Goal: Information Seeking & Learning: Learn about a topic

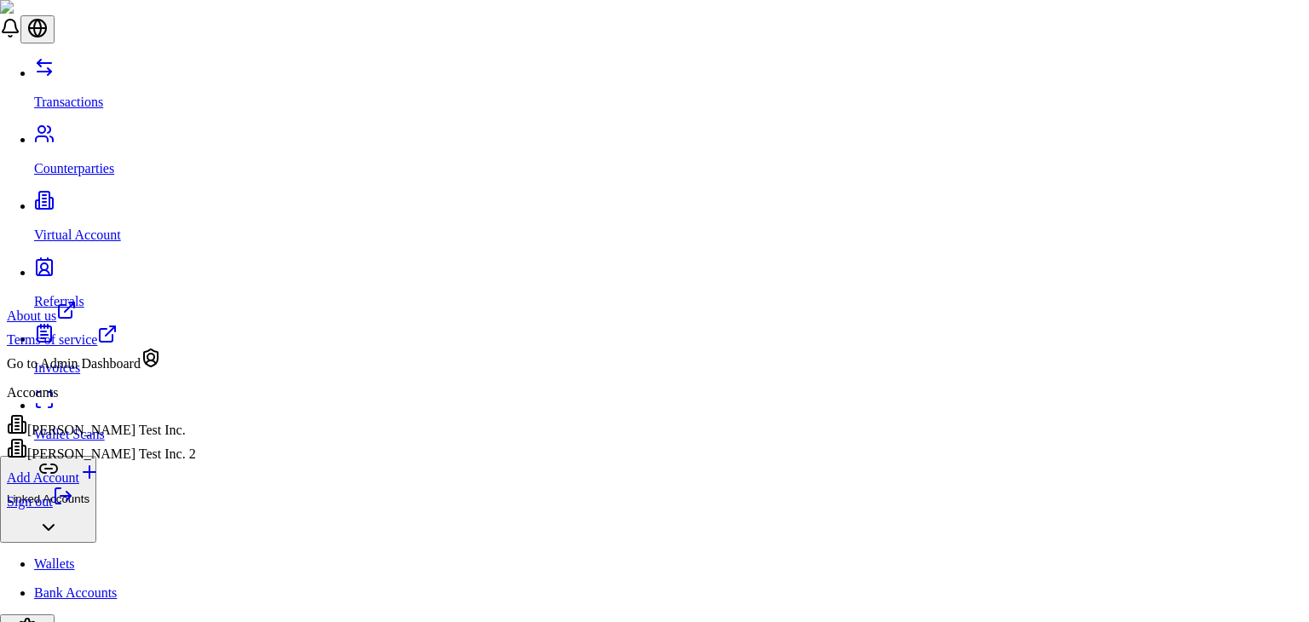
click at [73, 509] on link "Sign out" at bounding box center [40, 501] width 66 height 14
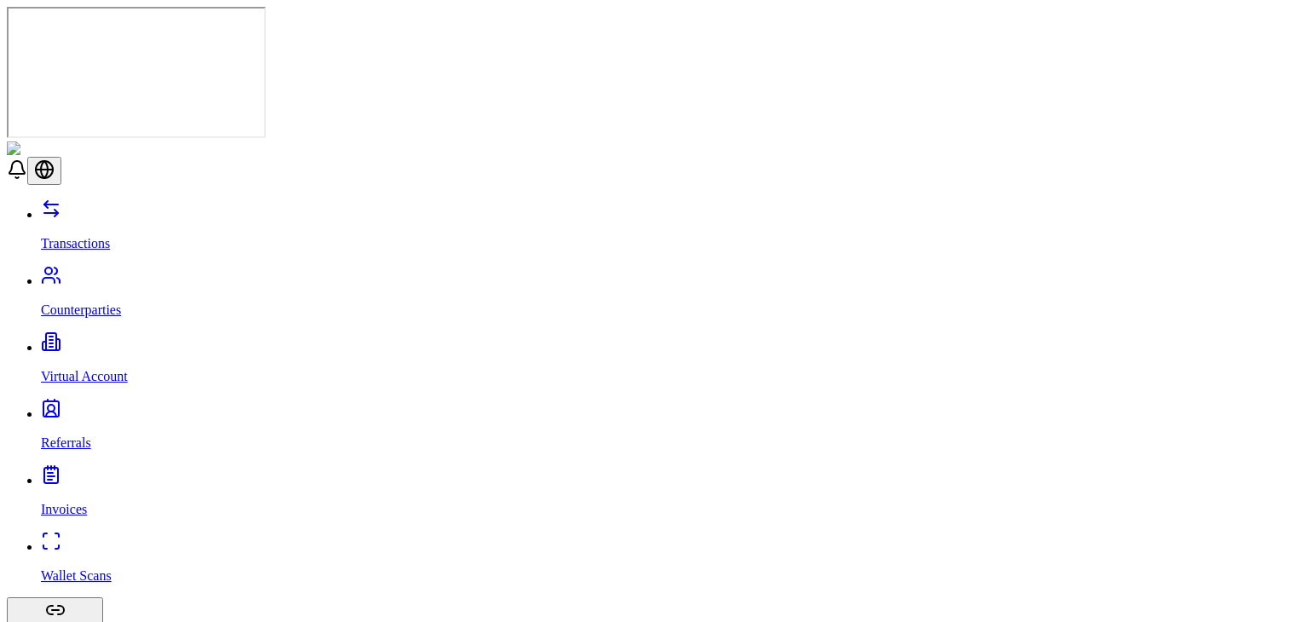
click at [83, 406] on link "Referrals" at bounding box center [671, 428] width 1261 height 44
click at [120, 207] on link "Transactions" at bounding box center [671, 229] width 1261 height 44
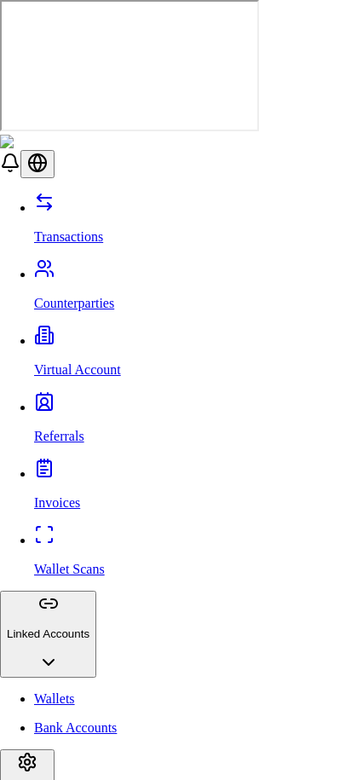
scroll to position [88, 0]
type input "**"
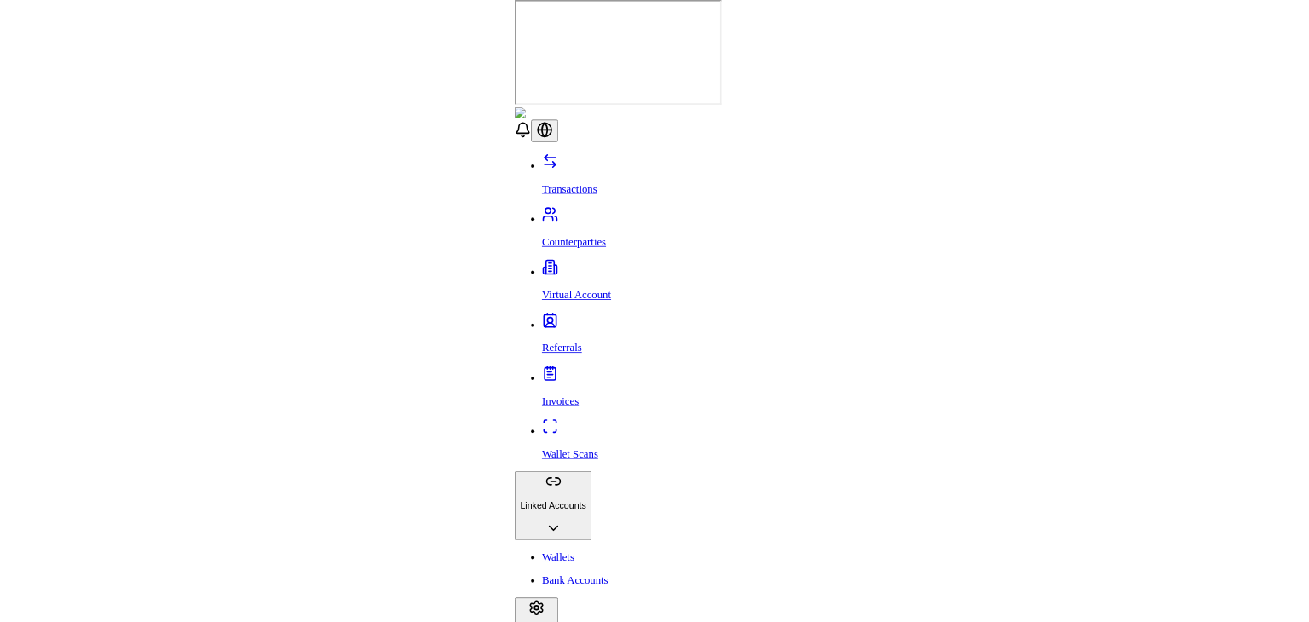
scroll to position [0, 0]
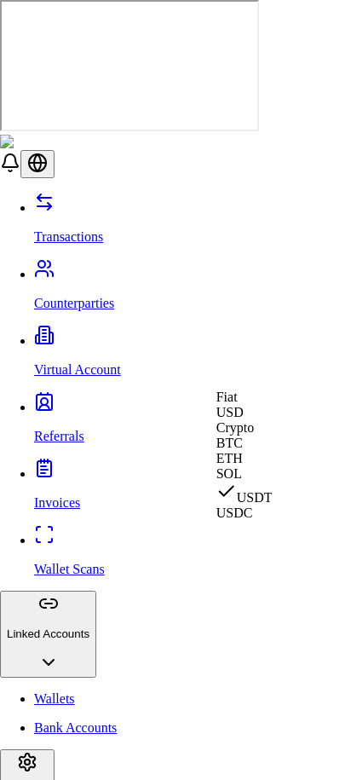
click at [244, 420] on div "USD" at bounding box center [244, 412] width 56 height 15
select select "***"
select select "****"
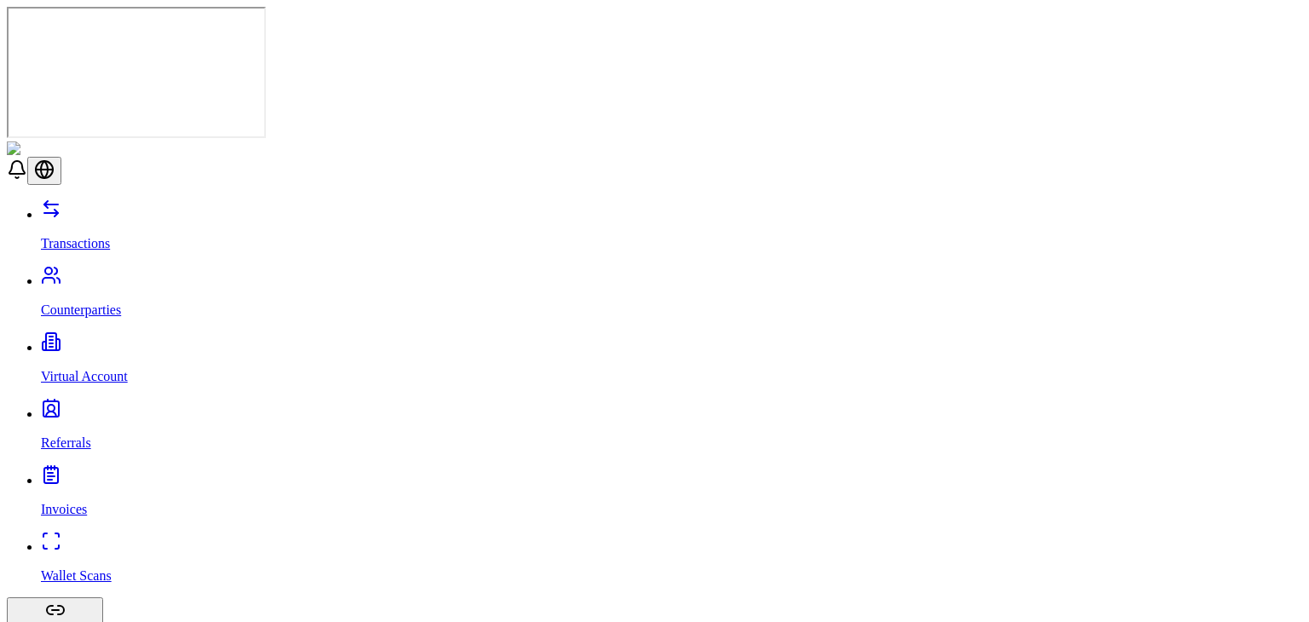
click at [112, 303] on p "Counterparties" at bounding box center [671, 310] width 1261 height 15
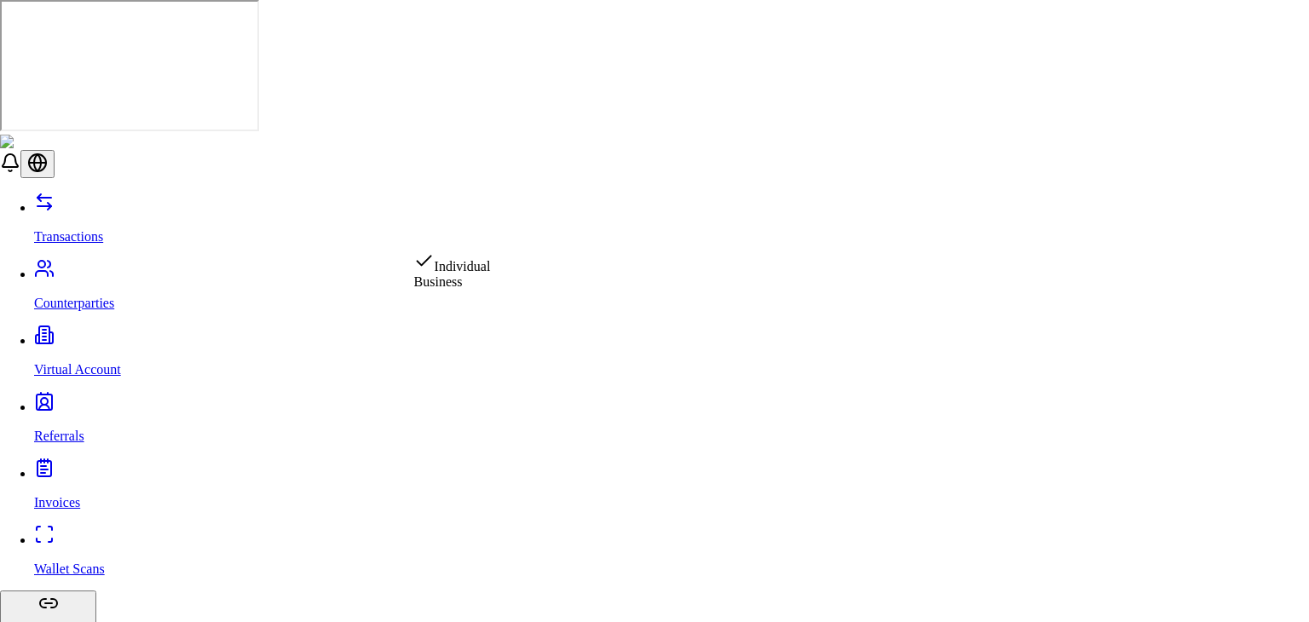
select select "********"
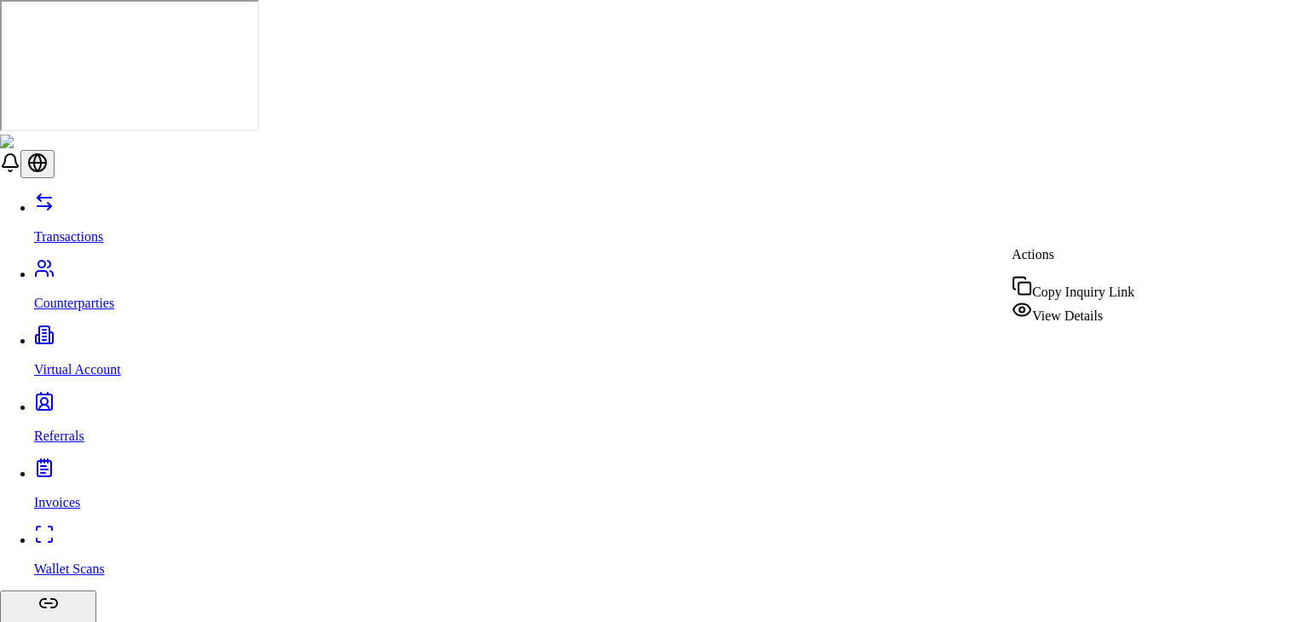
click at [1046, 311] on div "View Details" at bounding box center [1073, 312] width 123 height 24
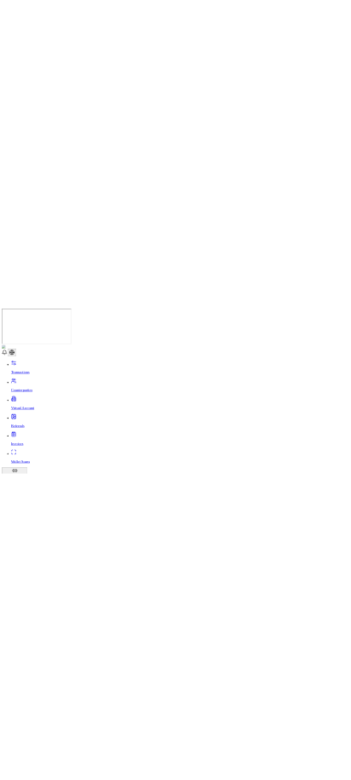
scroll to position [116, 0]
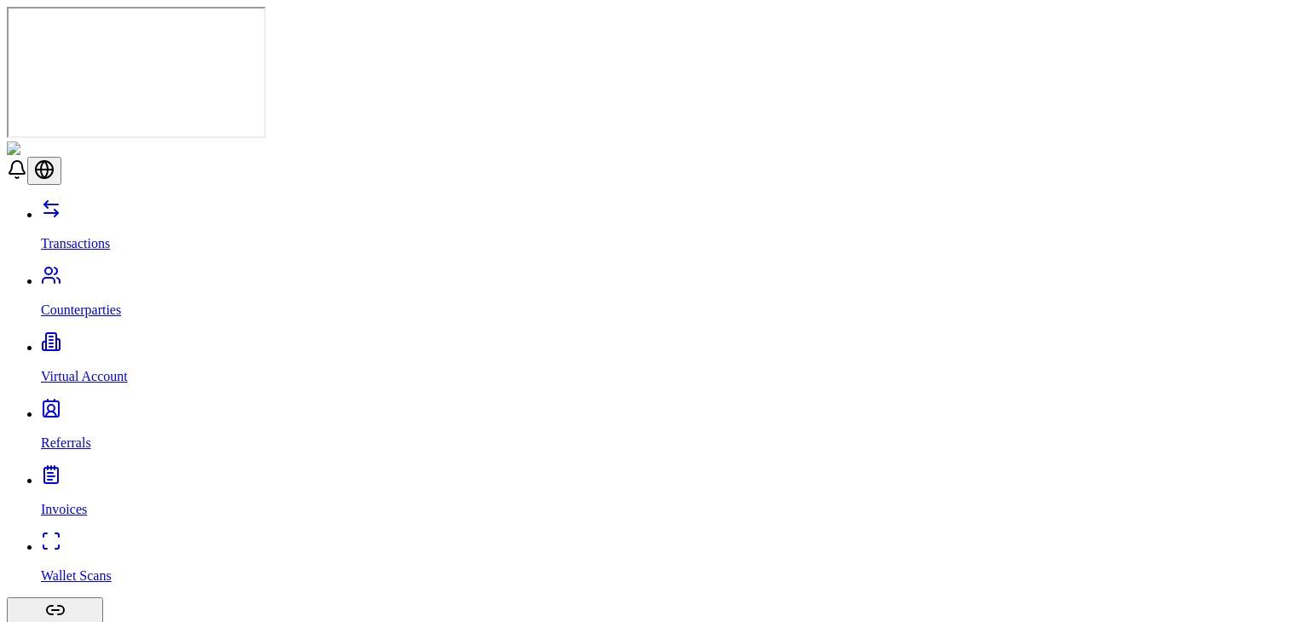
click at [104, 568] on p "Wallet Scans" at bounding box center [671, 575] width 1261 height 15
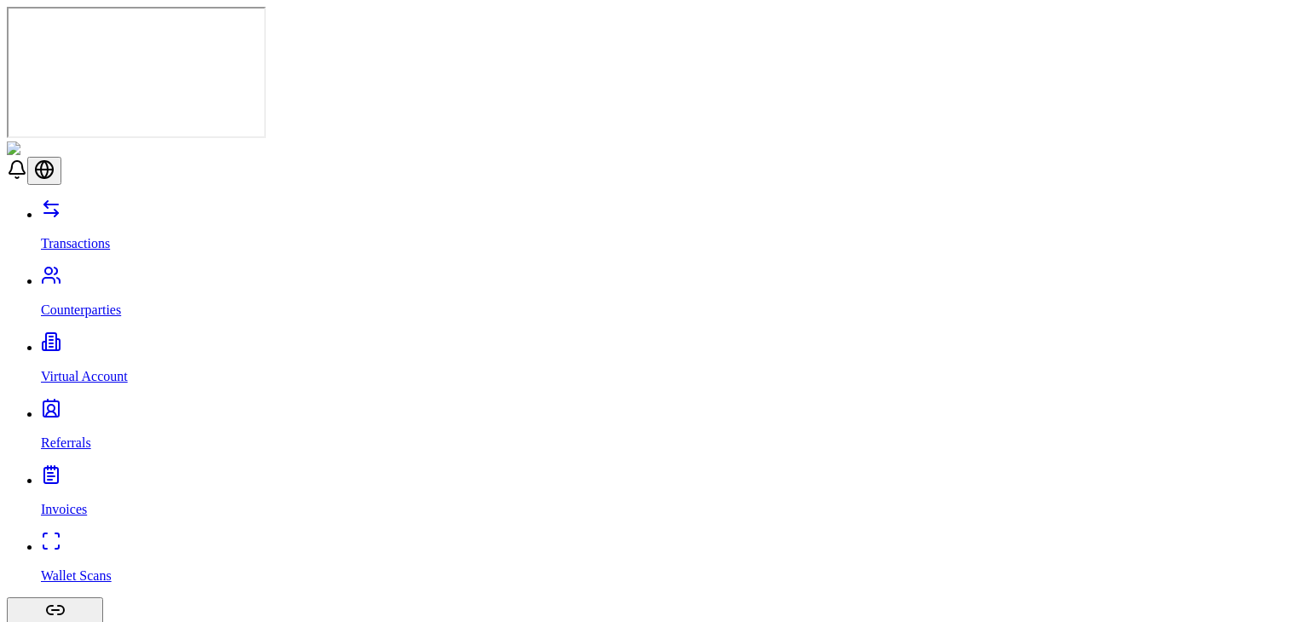
click at [116, 207] on link "Transactions" at bounding box center [671, 229] width 1261 height 44
click at [119, 303] on p "Counterparties" at bounding box center [671, 310] width 1261 height 15
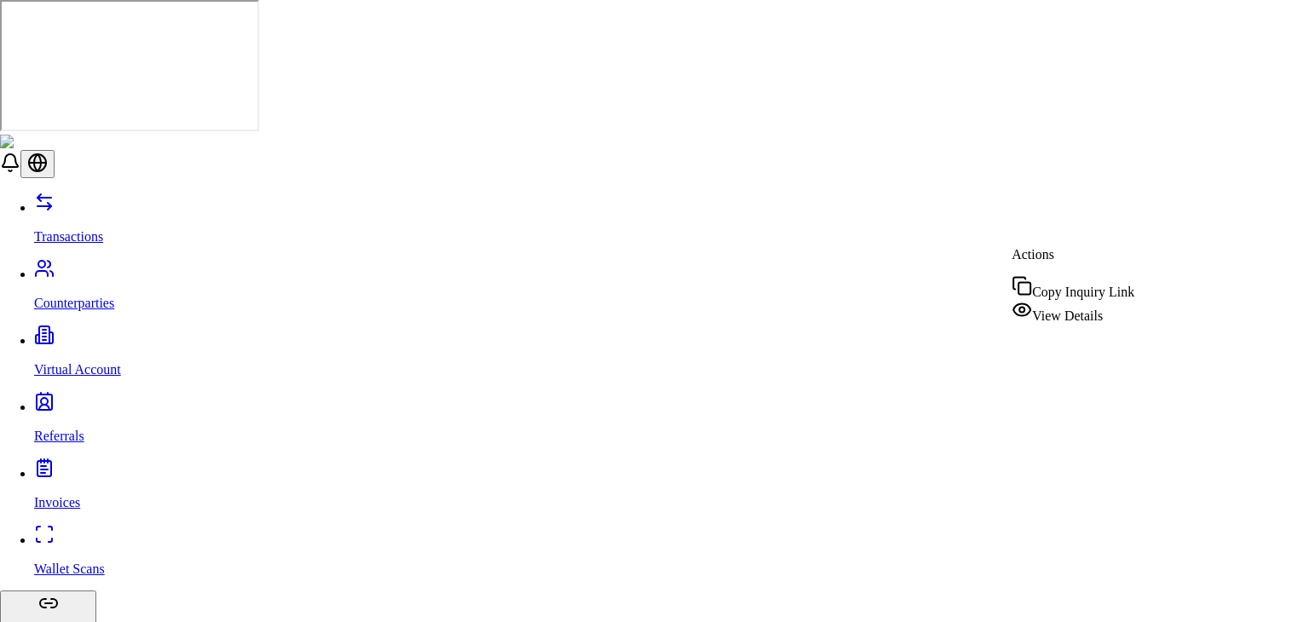
click at [1050, 308] on span "View Details" at bounding box center [1067, 315] width 71 height 14
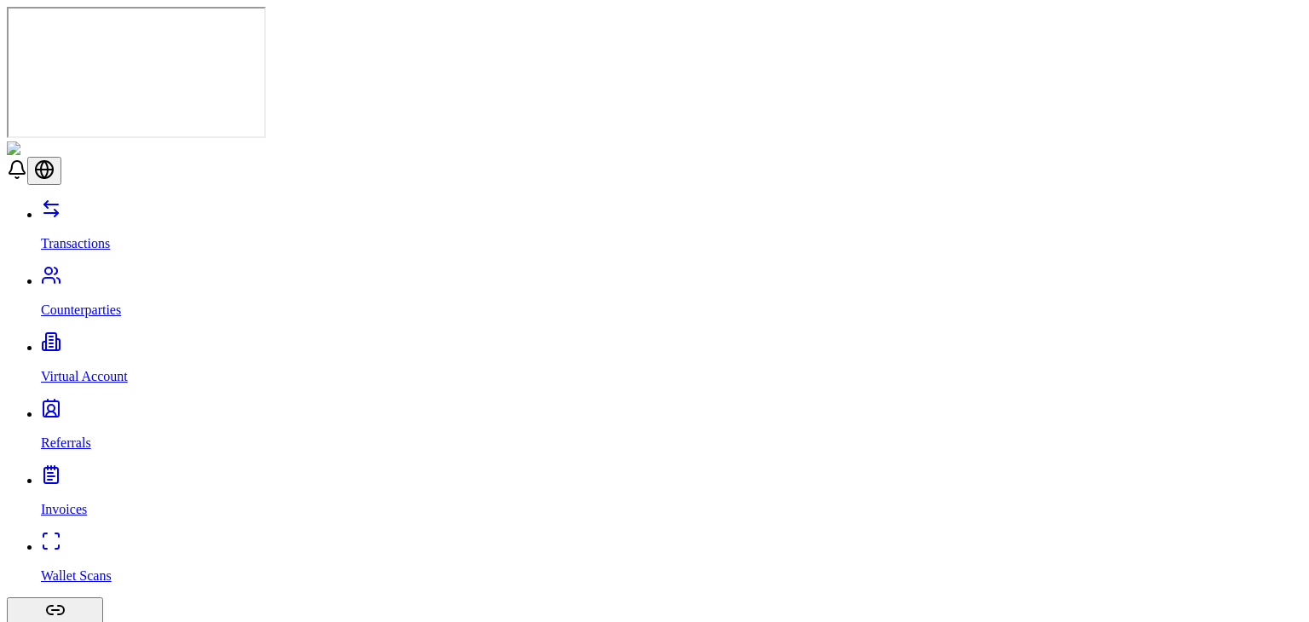
scroll to position [81, 0]
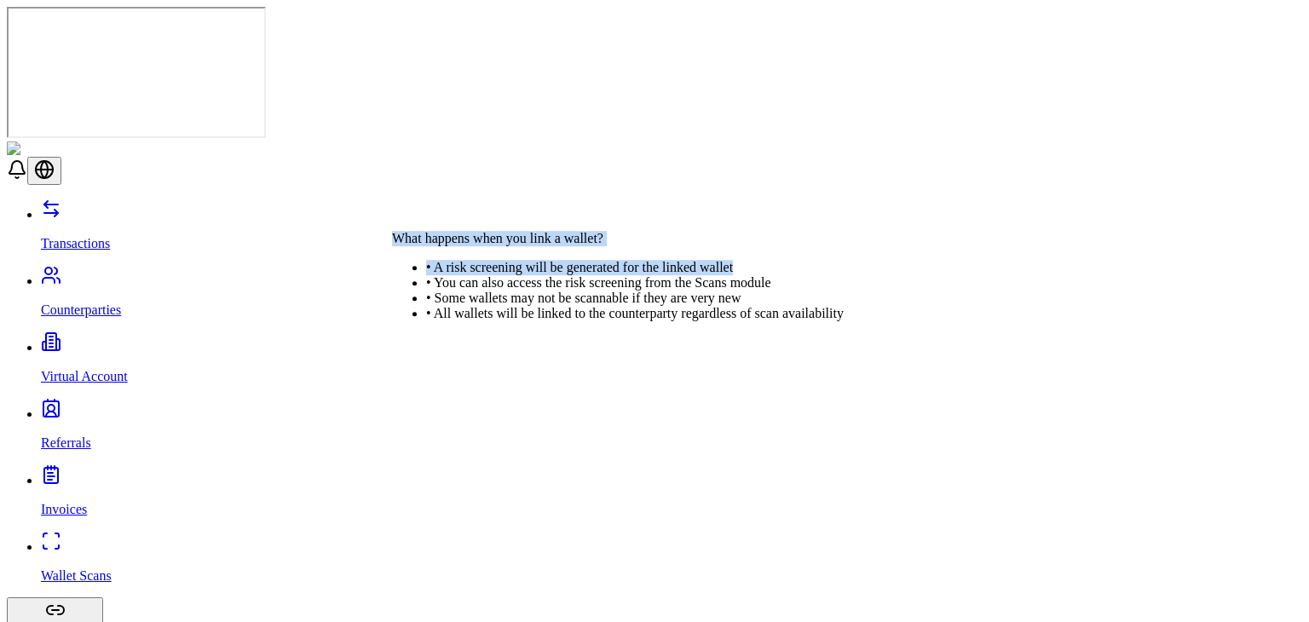
drag, startPoint x: 405, startPoint y: 234, endPoint x: 510, endPoint y: 280, distance: 115.3
click at [510, 280] on div "What happens when you link a wallet? • A risk screening will be generated for t…" at bounding box center [618, 276] width 452 height 90
click at [510, 275] on li "• A risk screening will be generated for the linked wallet" at bounding box center [635, 267] width 418 height 15
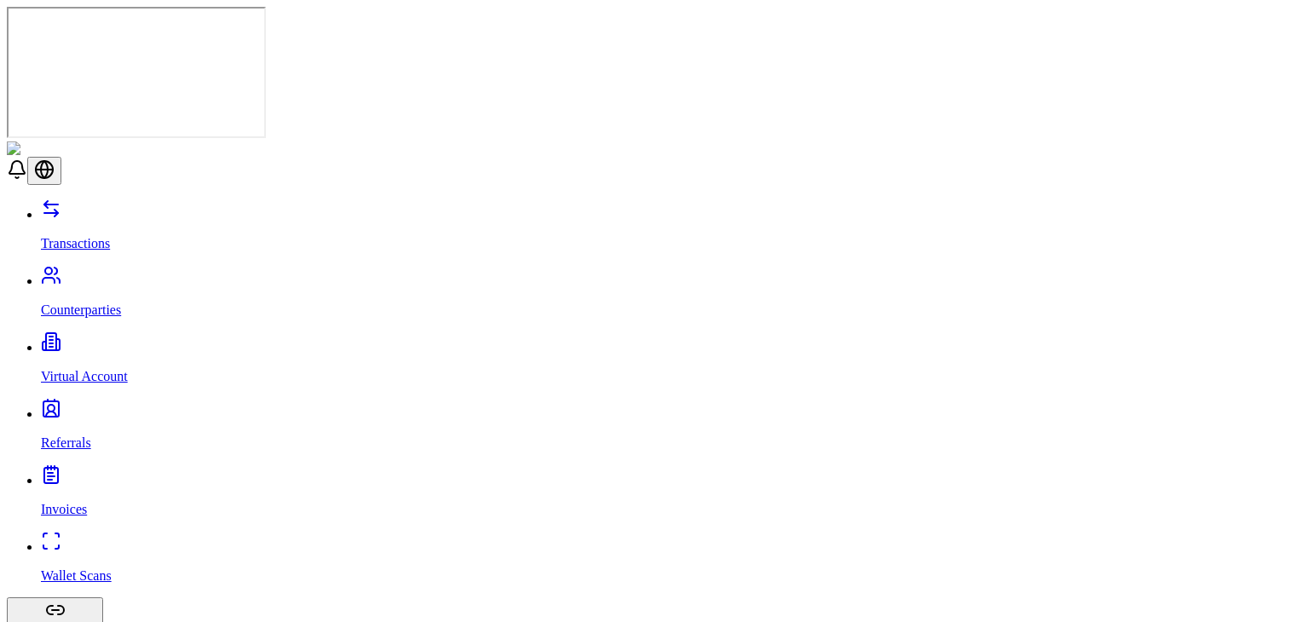
scroll to position [116, 0]
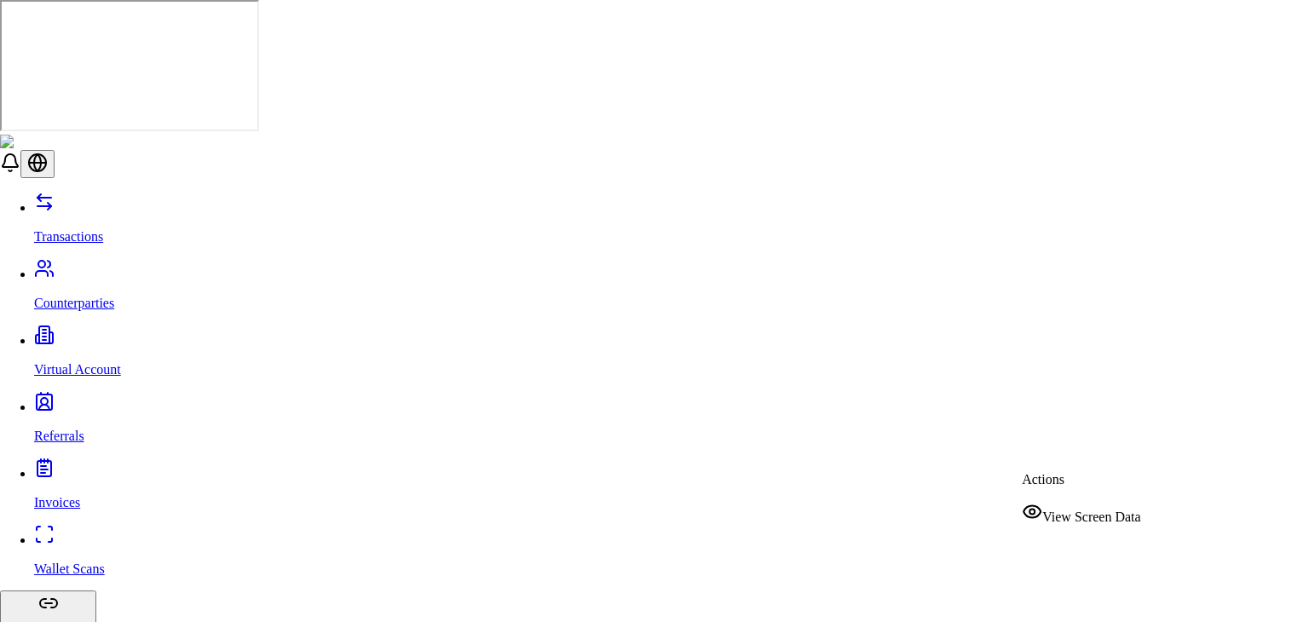
click at [1047, 516] on div "View Screen Data" at bounding box center [1081, 513] width 118 height 24
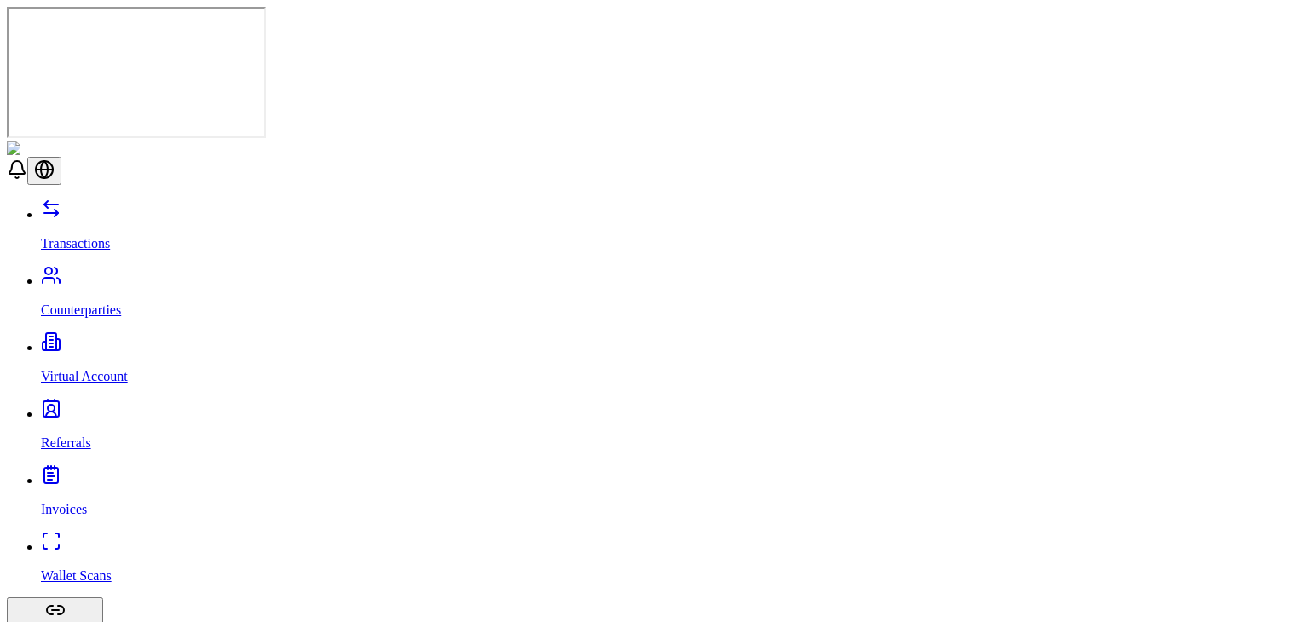
scroll to position [82, 0]
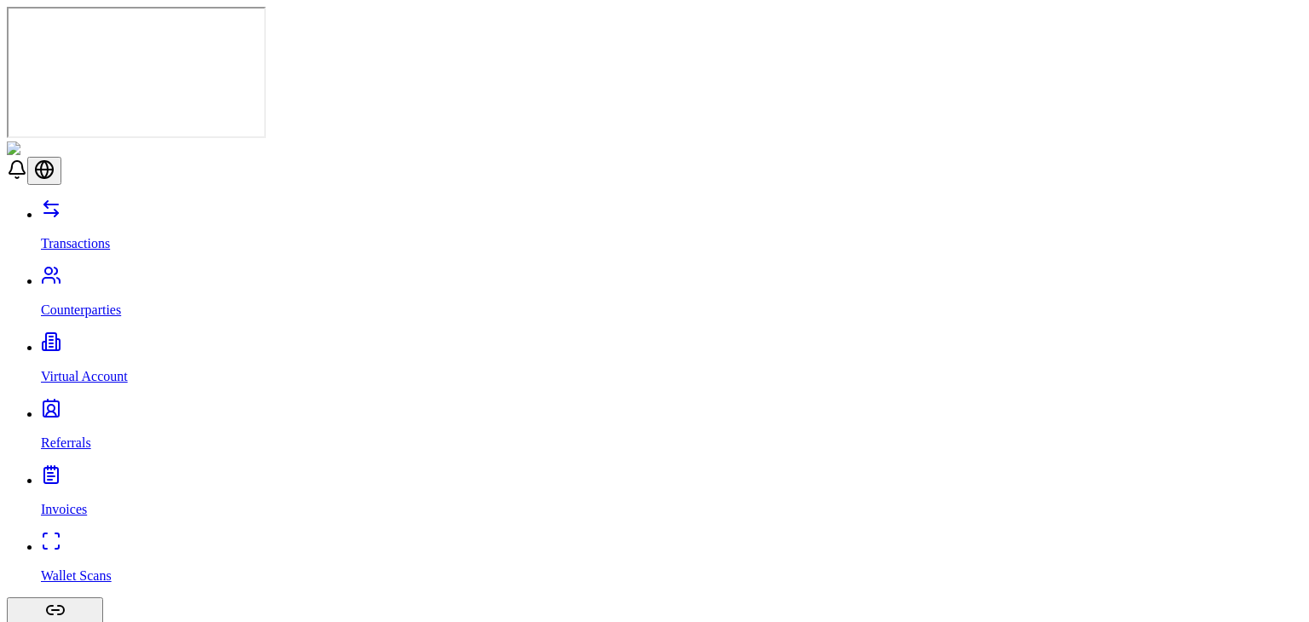
click at [70, 236] on p "Transactions" at bounding box center [671, 243] width 1261 height 15
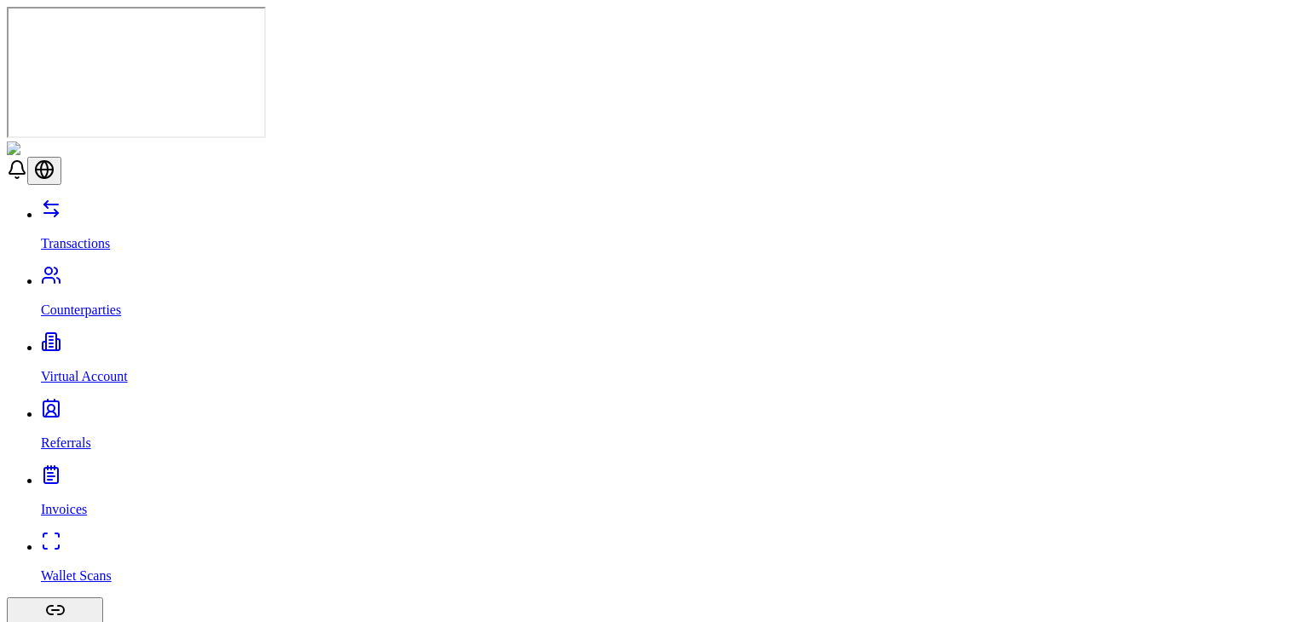
click at [109, 539] on link "Wallet Scans" at bounding box center [671, 561] width 1261 height 44
click at [118, 406] on link "Referrals" at bounding box center [671, 428] width 1261 height 44
click at [124, 303] on p "Counterparties" at bounding box center [671, 310] width 1261 height 15
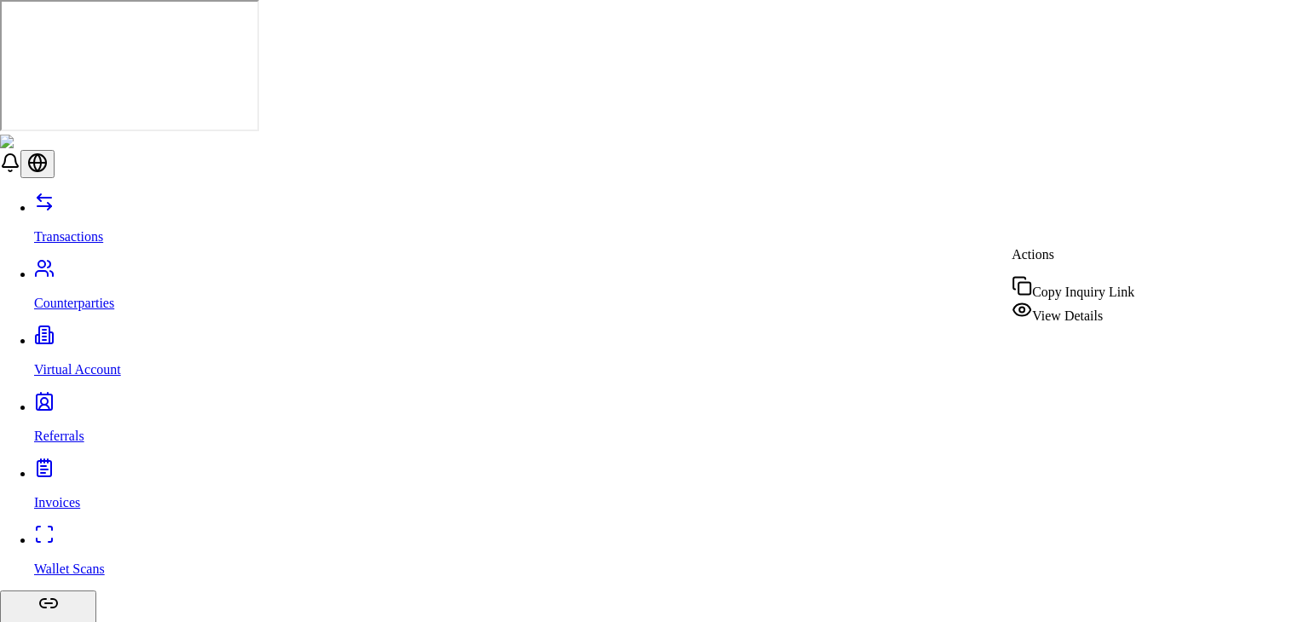
click at [1045, 320] on div "View Details" at bounding box center [1073, 312] width 123 height 24
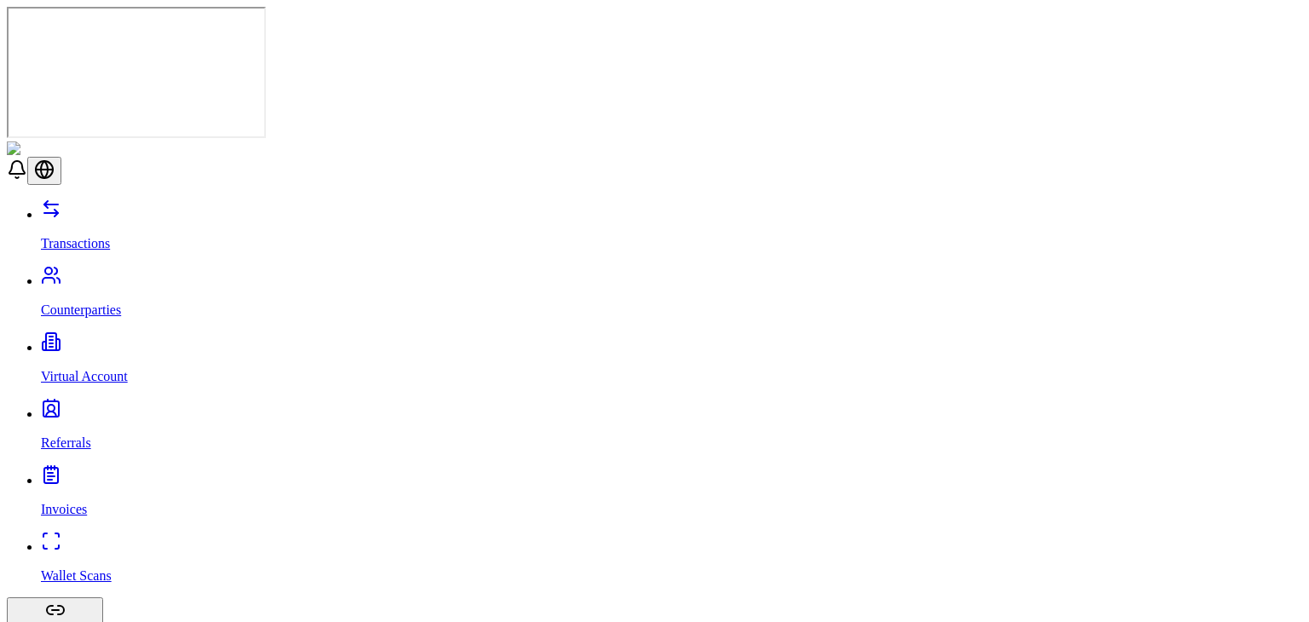
scroll to position [116, 0]
click at [95, 568] on p "Wallet Scans" at bounding box center [671, 575] width 1261 height 15
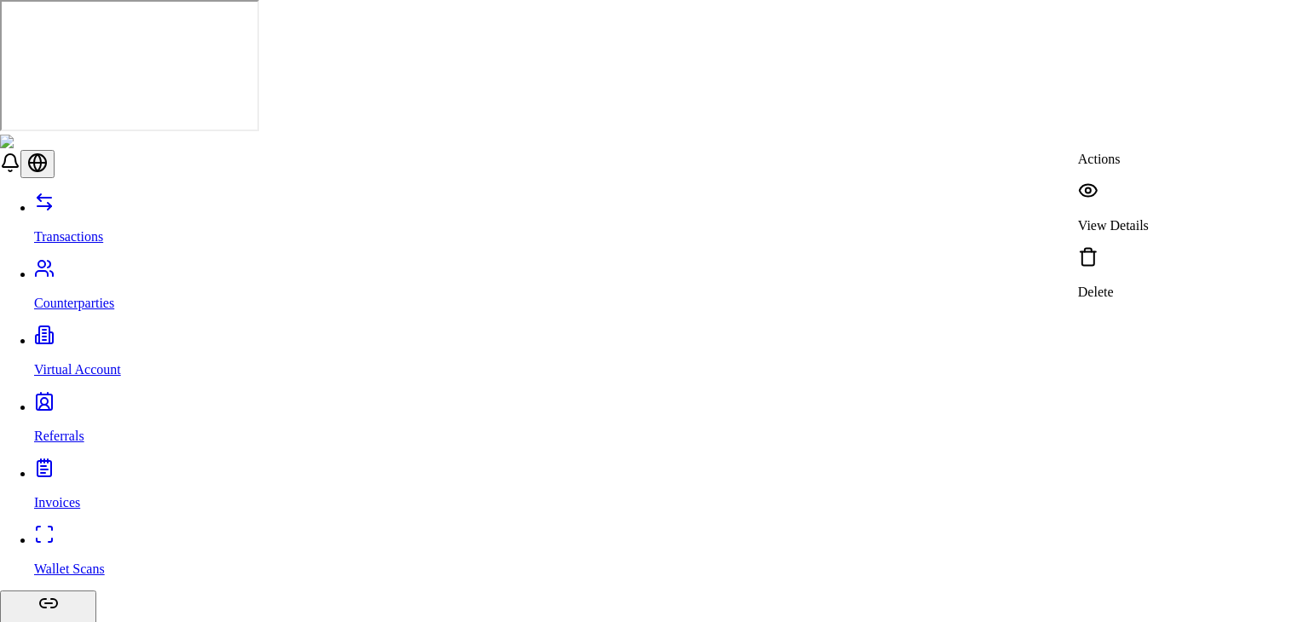
click at [1149, 218] on p "View Details" at bounding box center [1113, 225] width 71 height 15
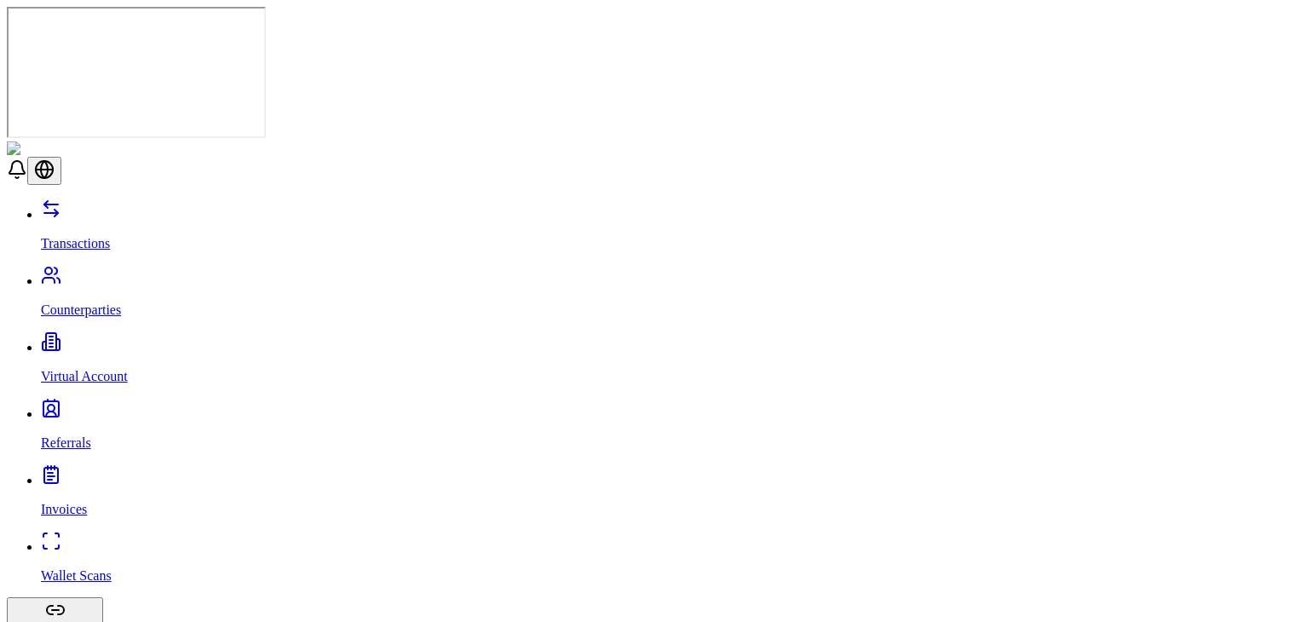
scroll to position [239, 0]
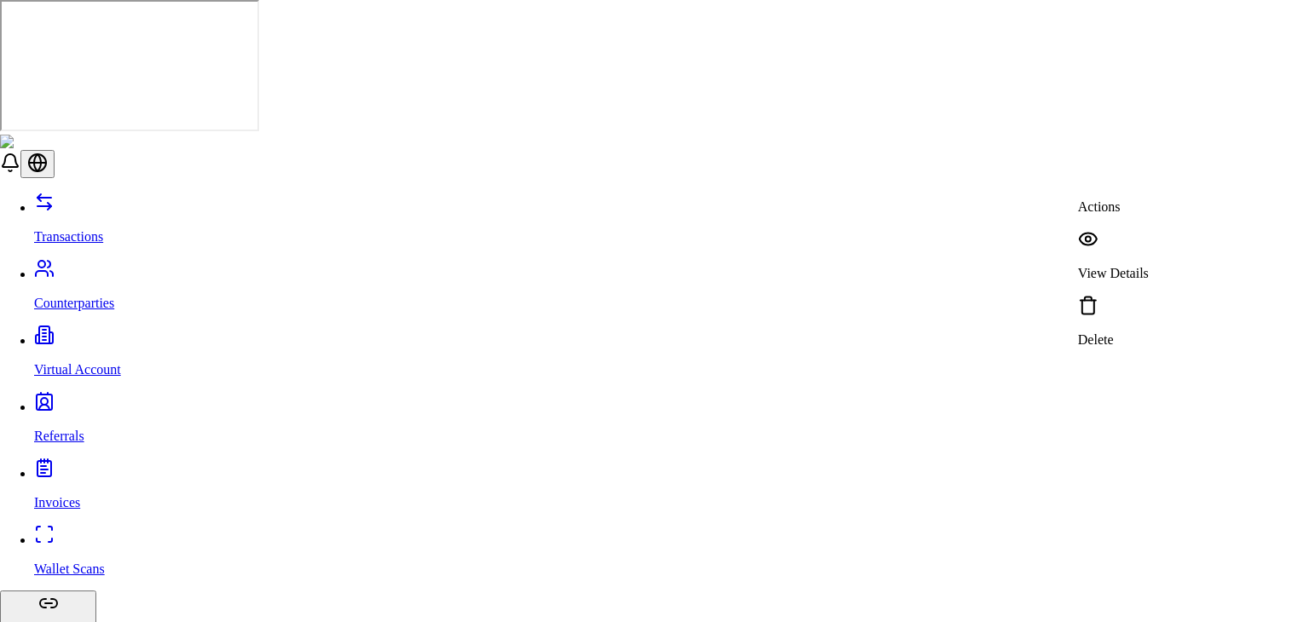
click at [1128, 266] on p "View Details" at bounding box center [1113, 273] width 71 height 15
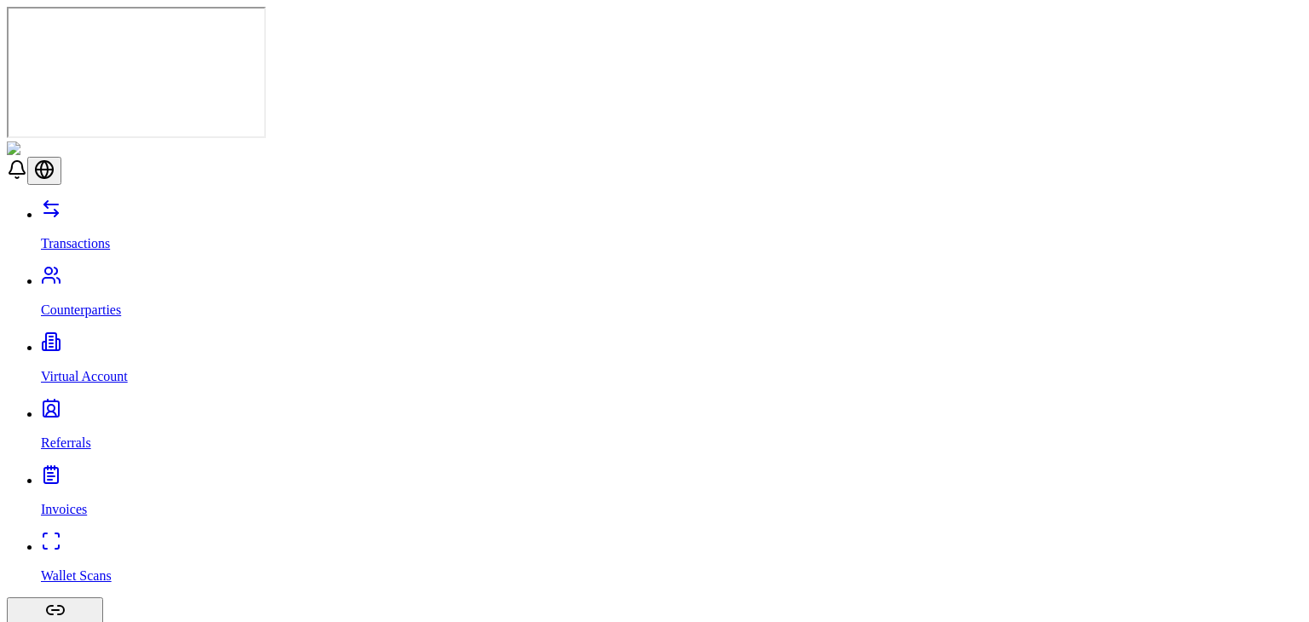
scroll to position [108, 0]
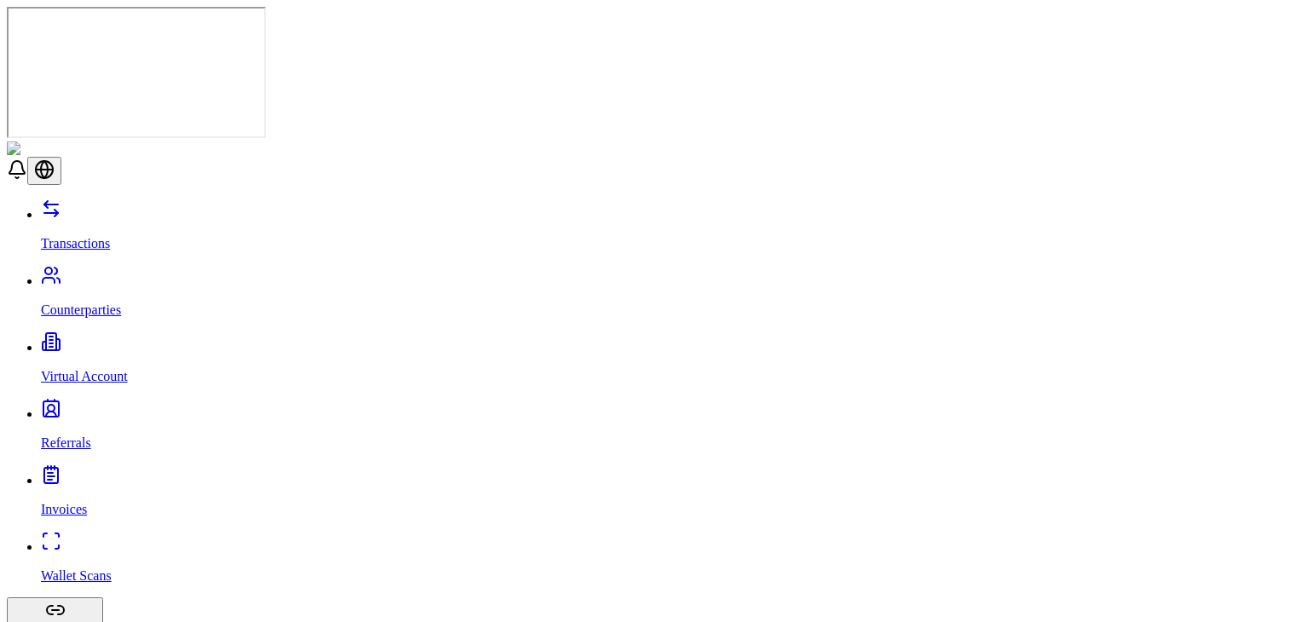
click at [129, 207] on link "Transactions" at bounding box center [671, 229] width 1261 height 44
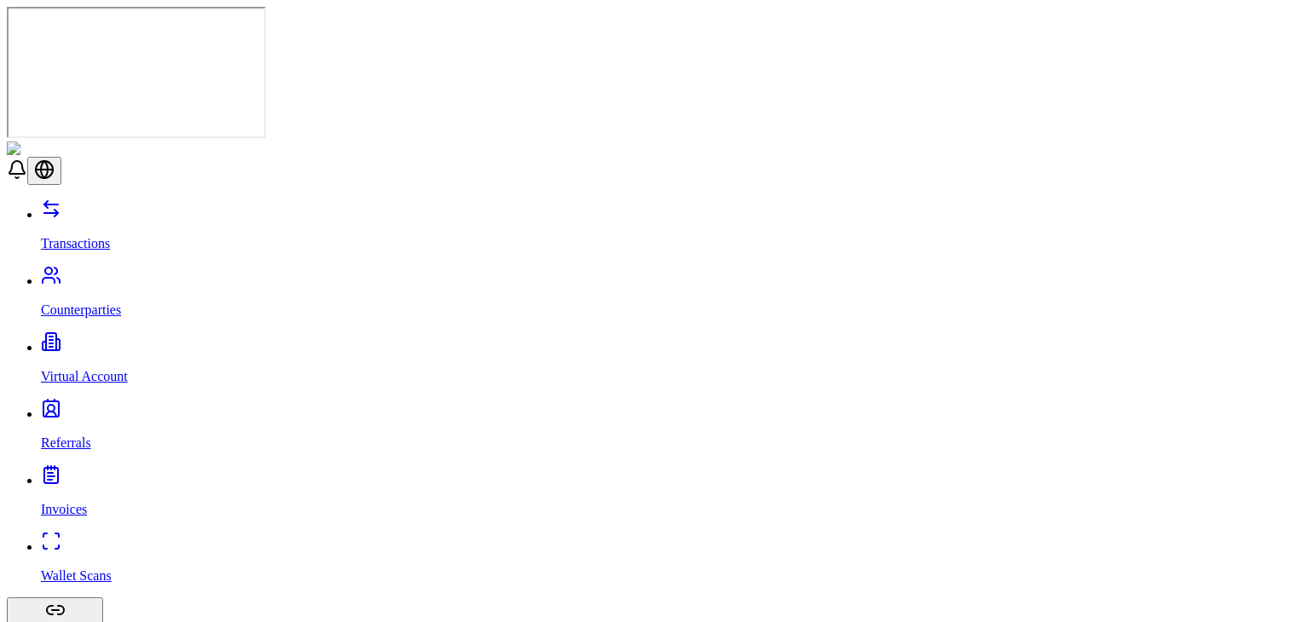
click at [98, 303] on p "Counterparties" at bounding box center [671, 310] width 1261 height 15
click at [81, 502] on p "Invoices" at bounding box center [671, 509] width 1261 height 15
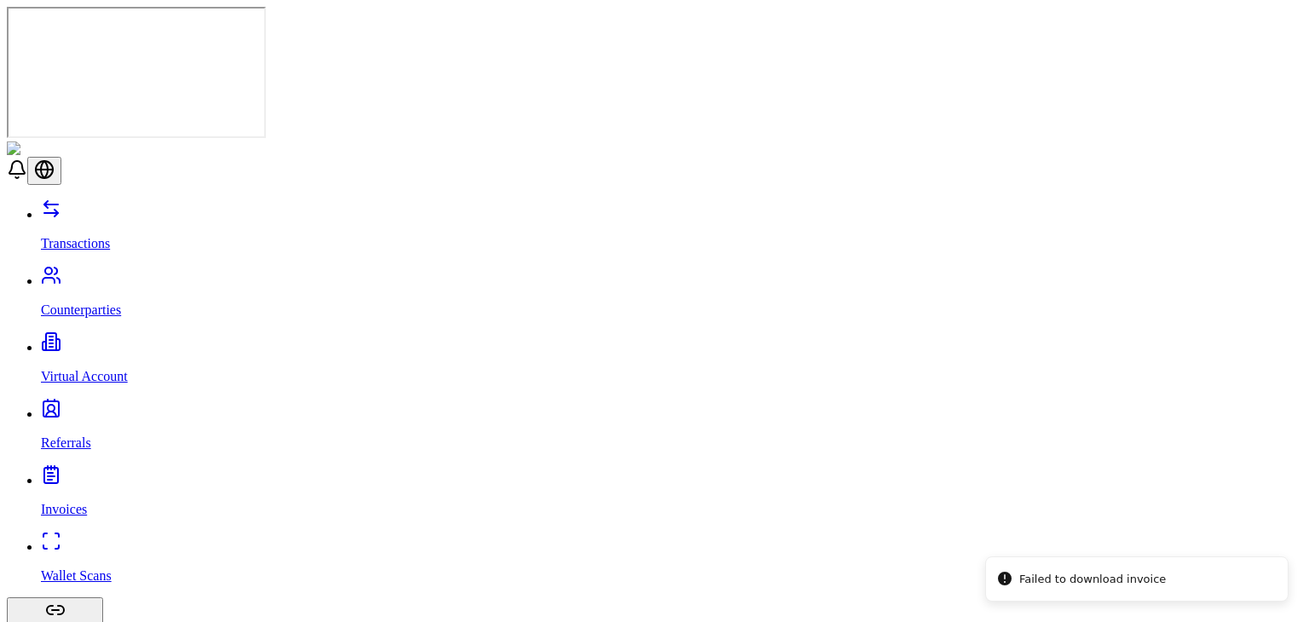
click at [114, 303] on p "Counterparties" at bounding box center [671, 310] width 1261 height 15
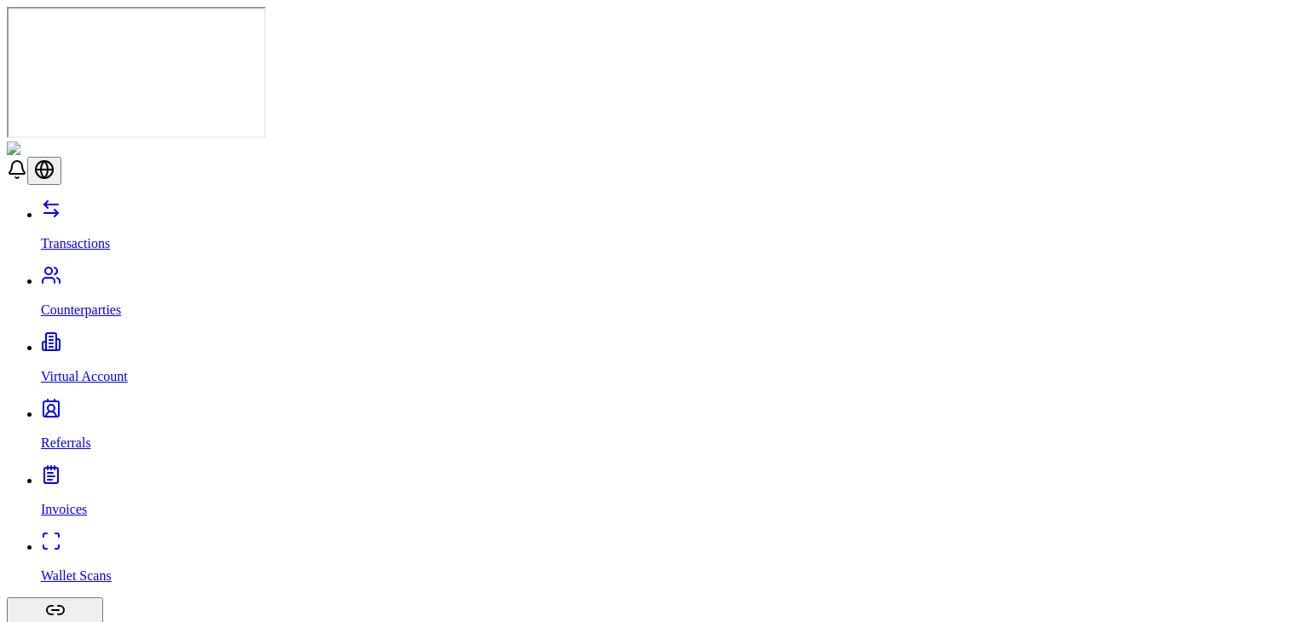
click at [85, 539] on link "Wallet Scans" at bounding box center [671, 561] width 1261 height 44
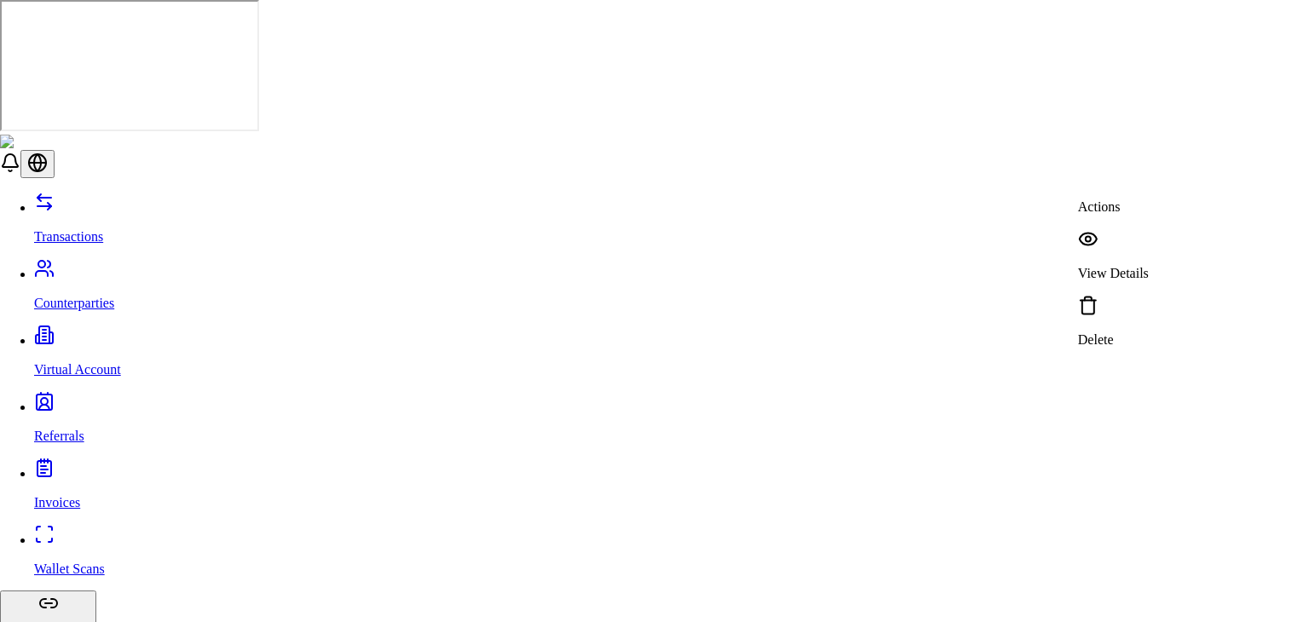
click at [1116, 266] on p "View Details" at bounding box center [1113, 273] width 71 height 15
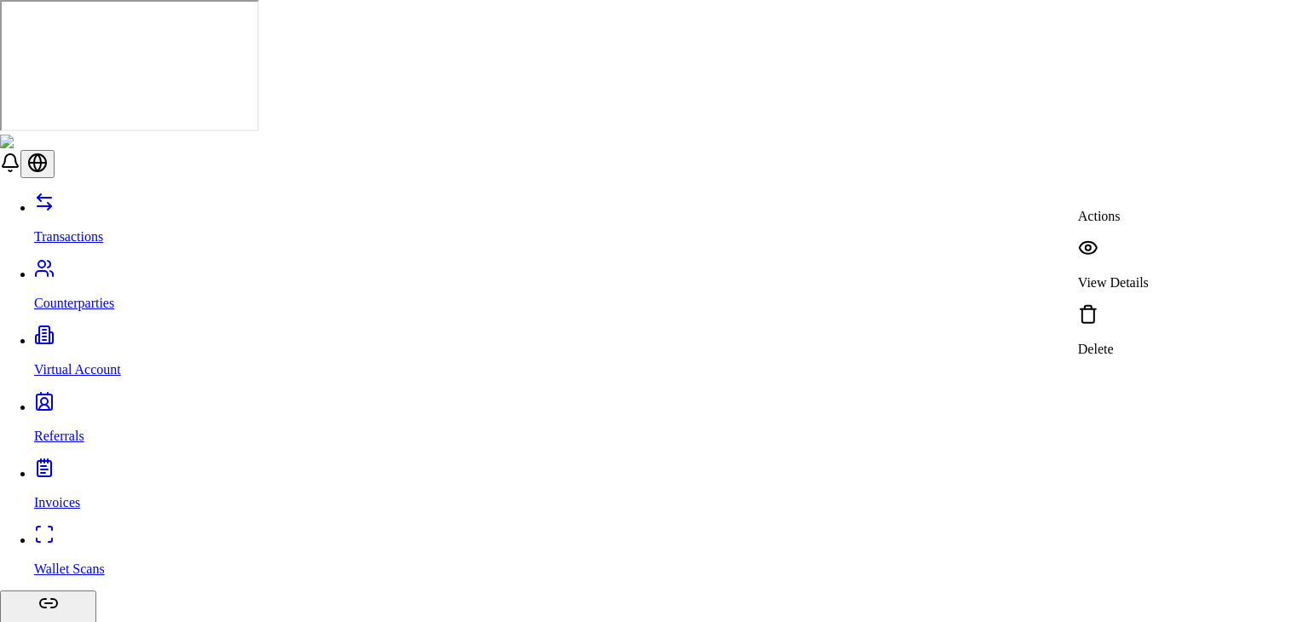
click at [1149, 275] on p "View Details" at bounding box center [1113, 282] width 71 height 15
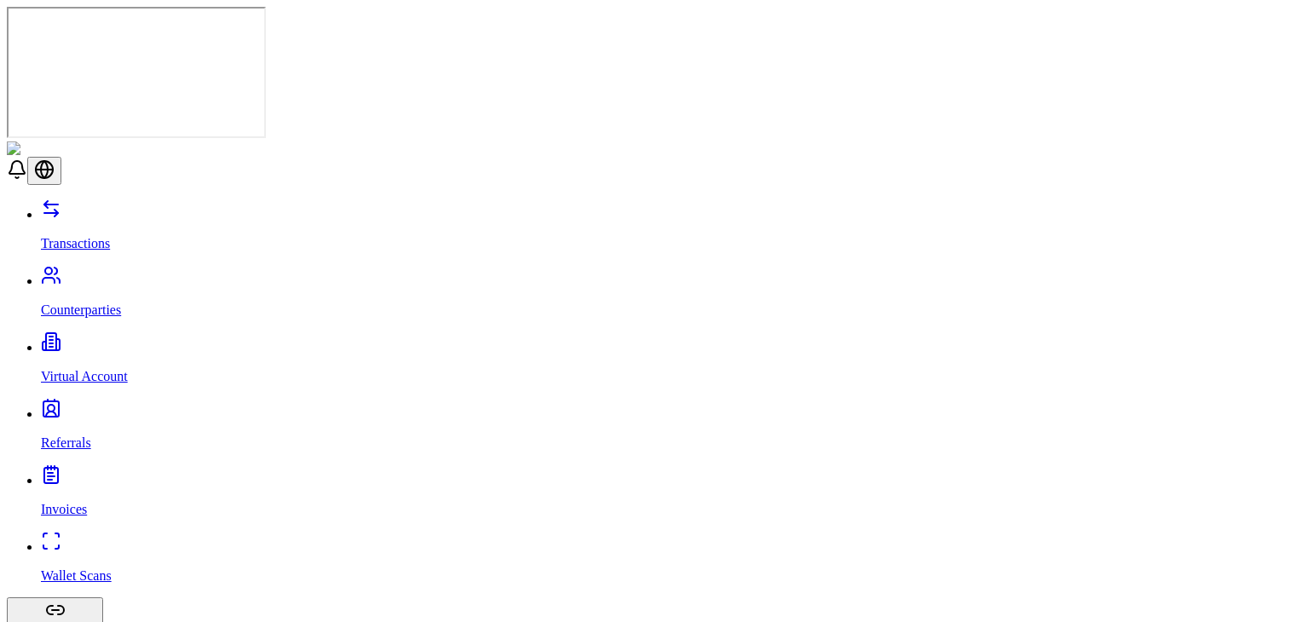
click at [112, 236] on p "Transactions" at bounding box center [671, 243] width 1261 height 15
click at [89, 274] on link "Counterparties" at bounding box center [671, 296] width 1261 height 44
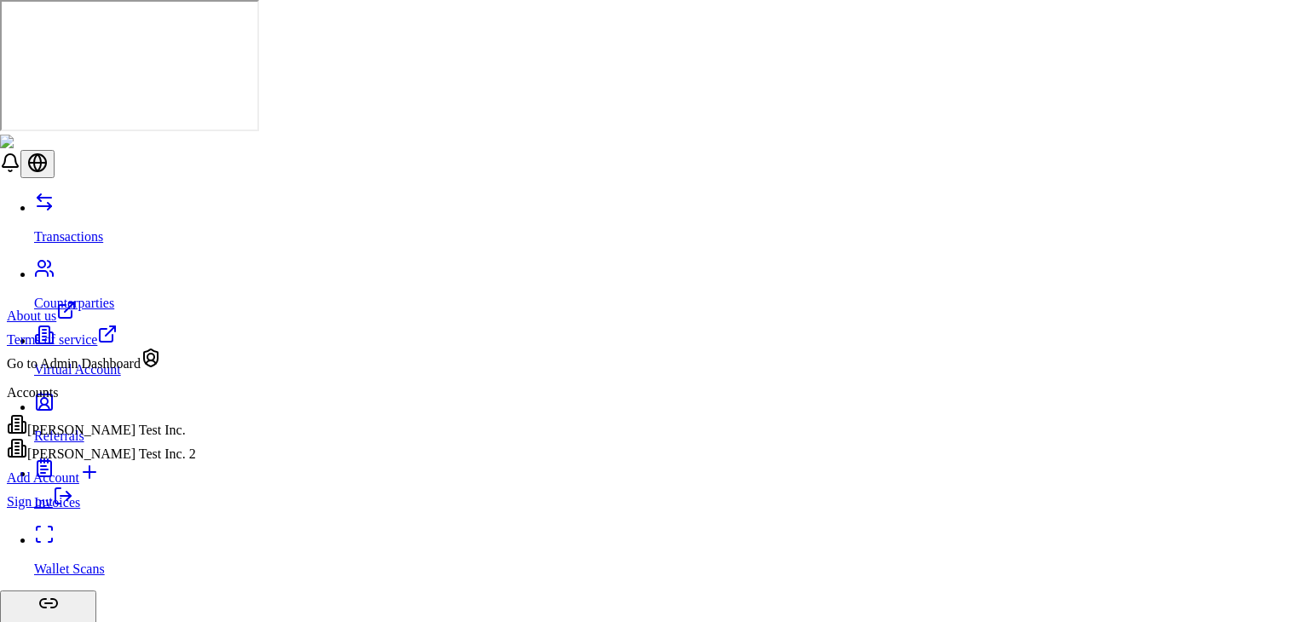
click at [138, 510] on div "Sign out" at bounding box center [101, 498] width 189 height 24
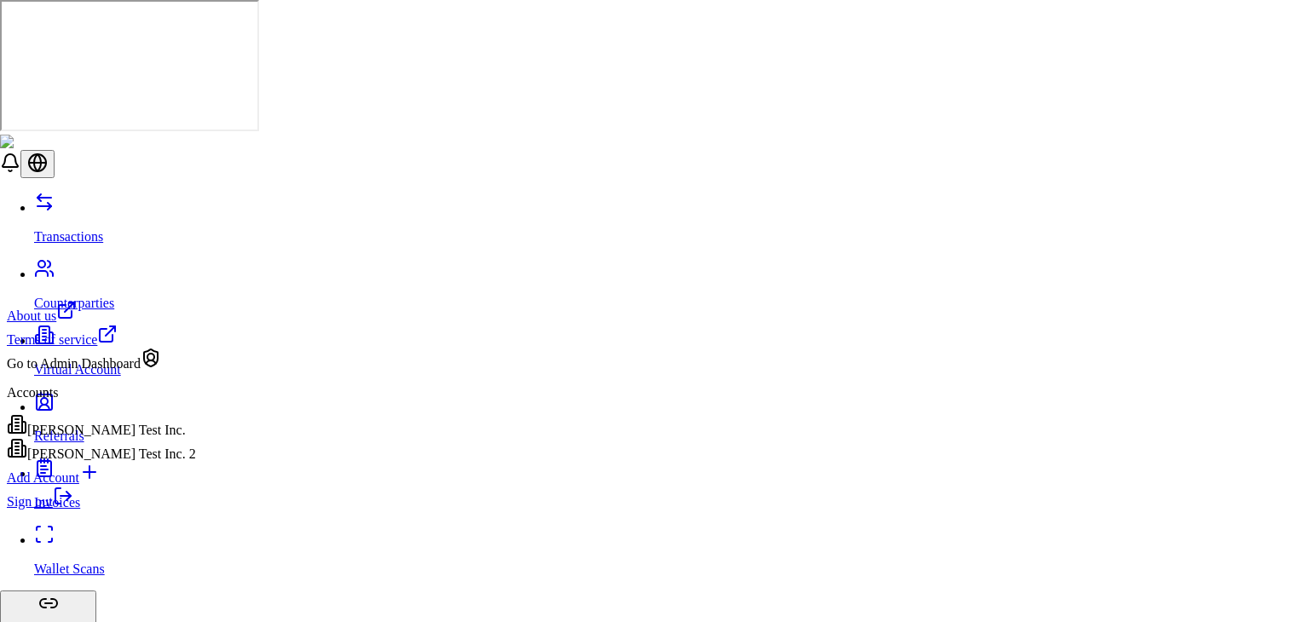
click at [73, 509] on link "Sign out" at bounding box center [40, 501] width 66 height 14
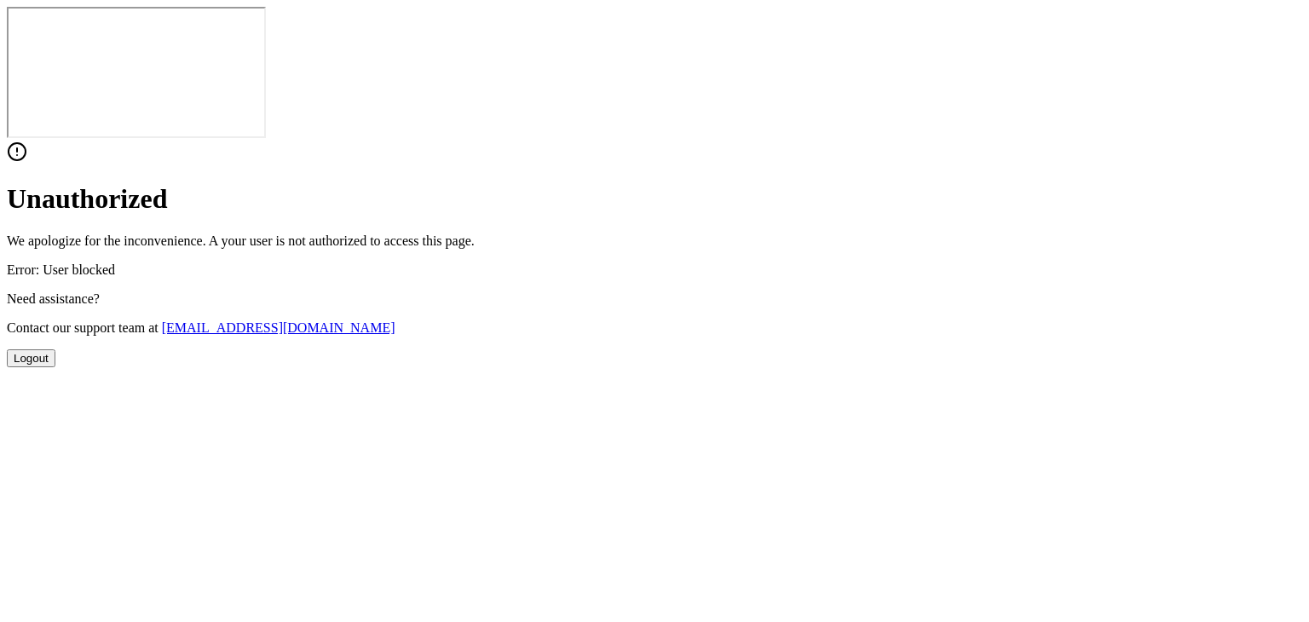
click at [55, 367] on button "Logout" at bounding box center [31, 358] width 49 height 18
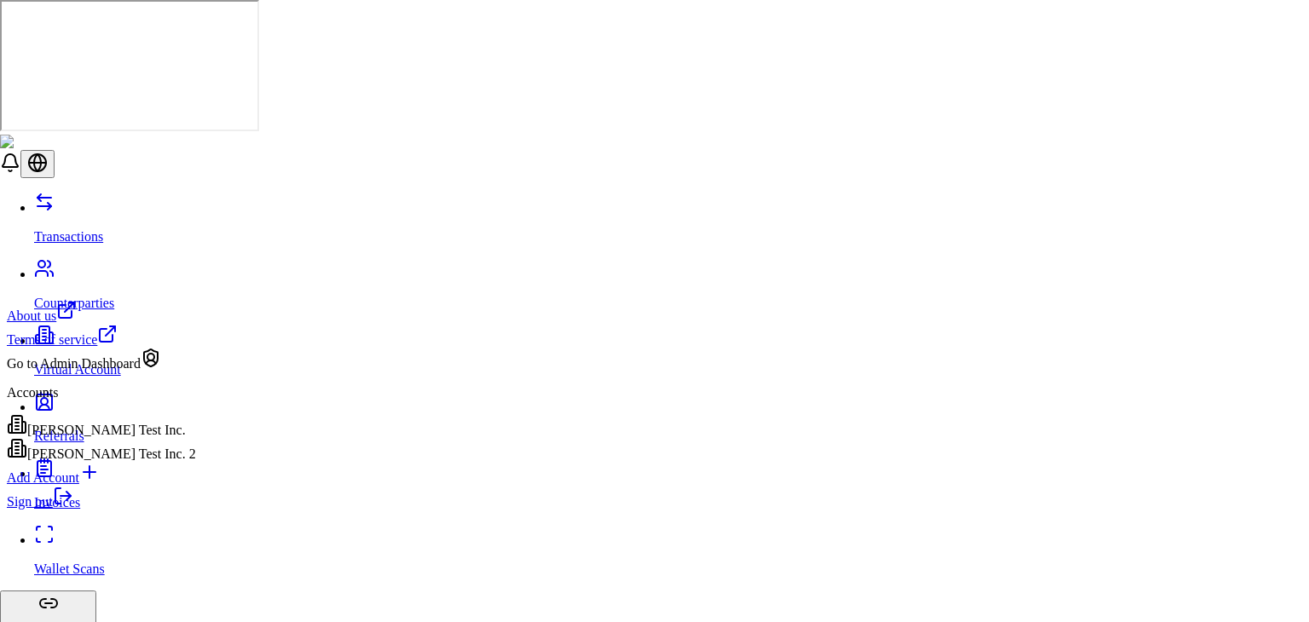
click at [130, 510] on div "Sign out" at bounding box center [101, 498] width 189 height 24
click at [73, 509] on link "Sign out" at bounding box center [40, 501] width 66 height 14
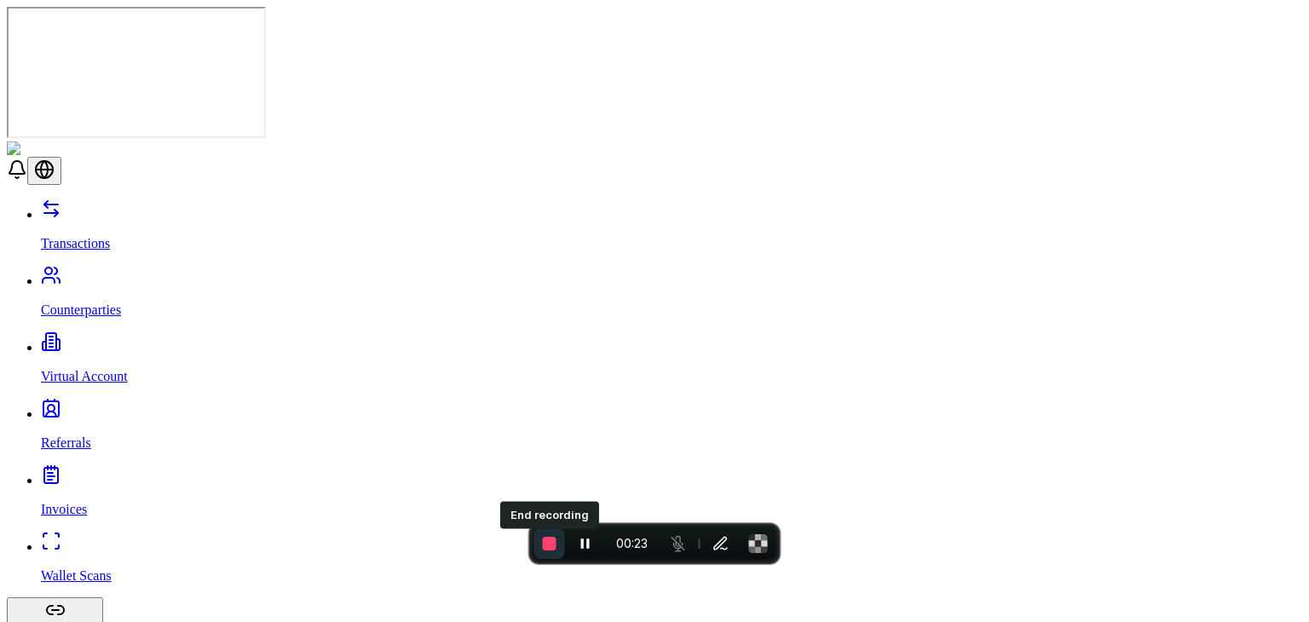
click at [543, 540] on span "End recording" at bounding box center [550, 544] width 14 height 14
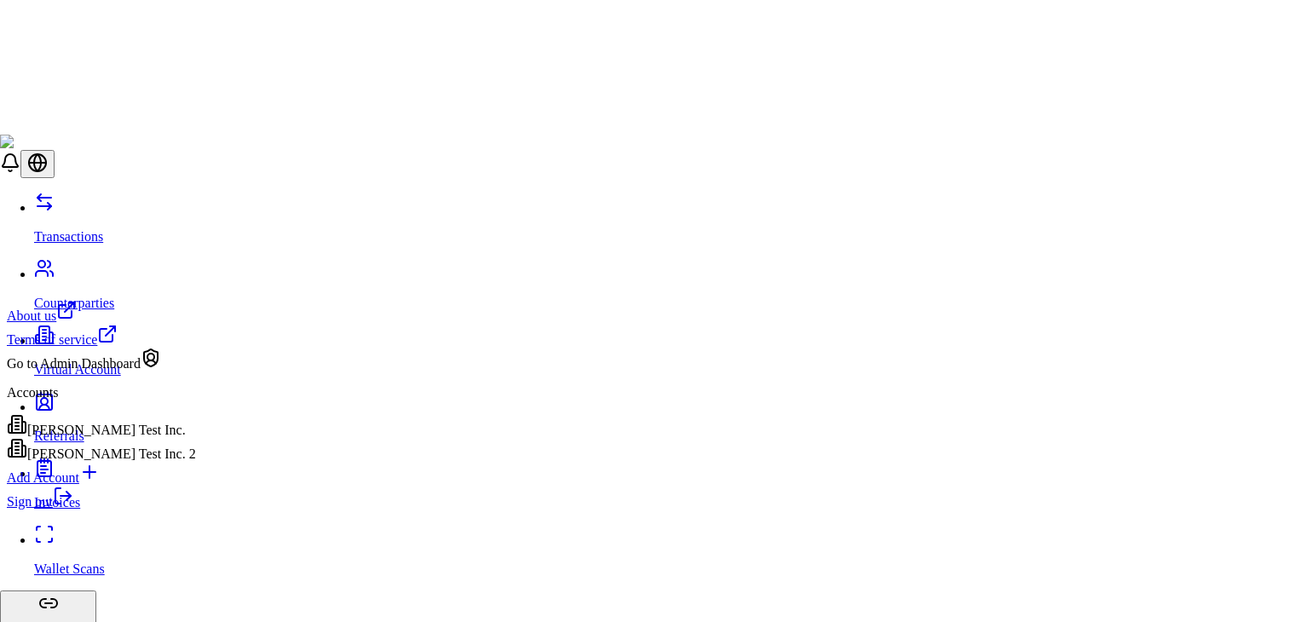
click at [73, 509] on link "Sign out" at bounding box center [40, 501] width 66 height 14
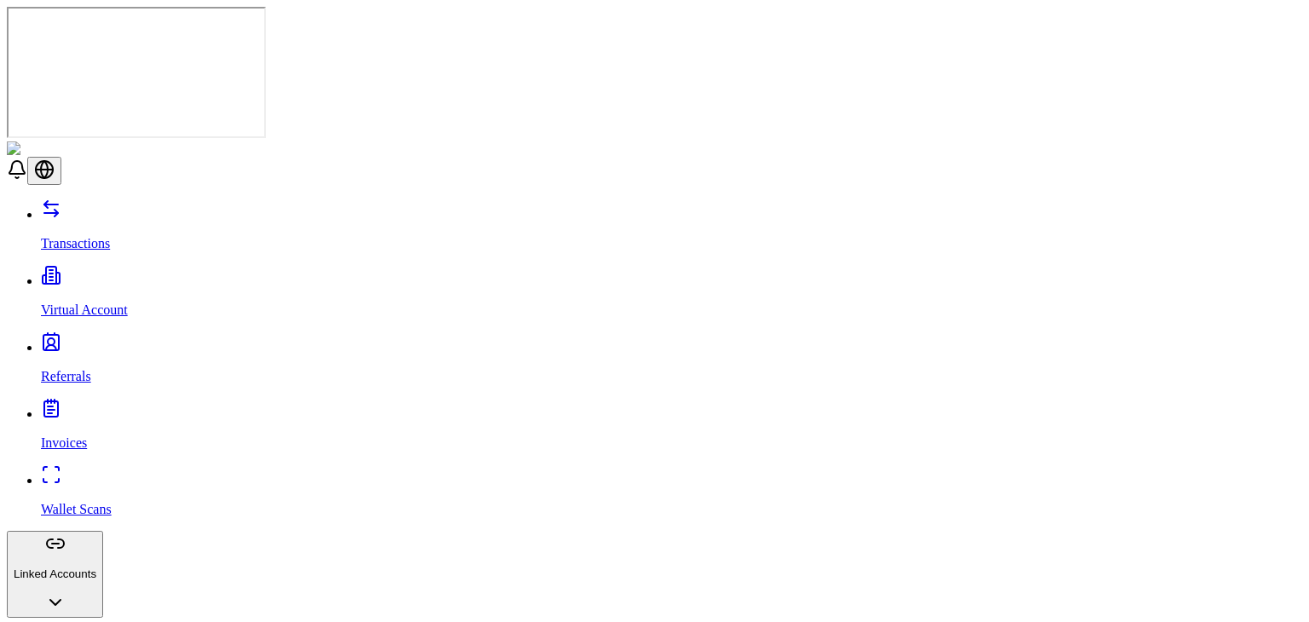
click at [123, 340] on link "Referrals" at bounding box center [671, 362] width 1261 height 44
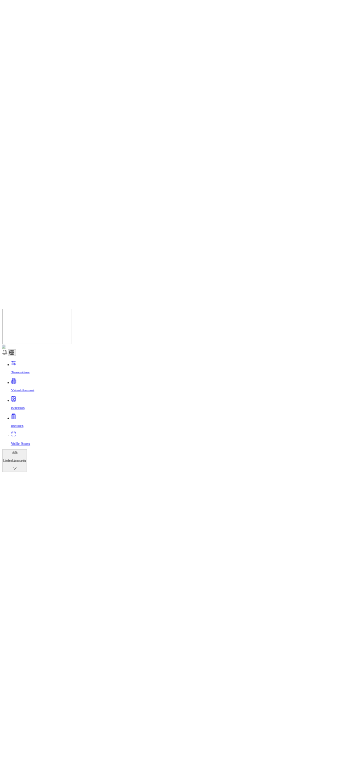
scroll to position [600, 0]
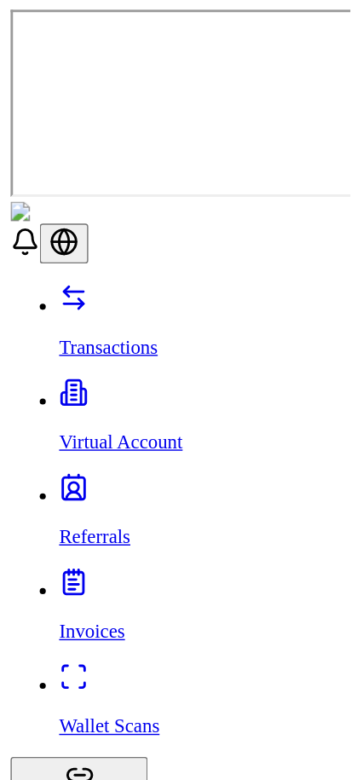
scroll to position [317, 0]
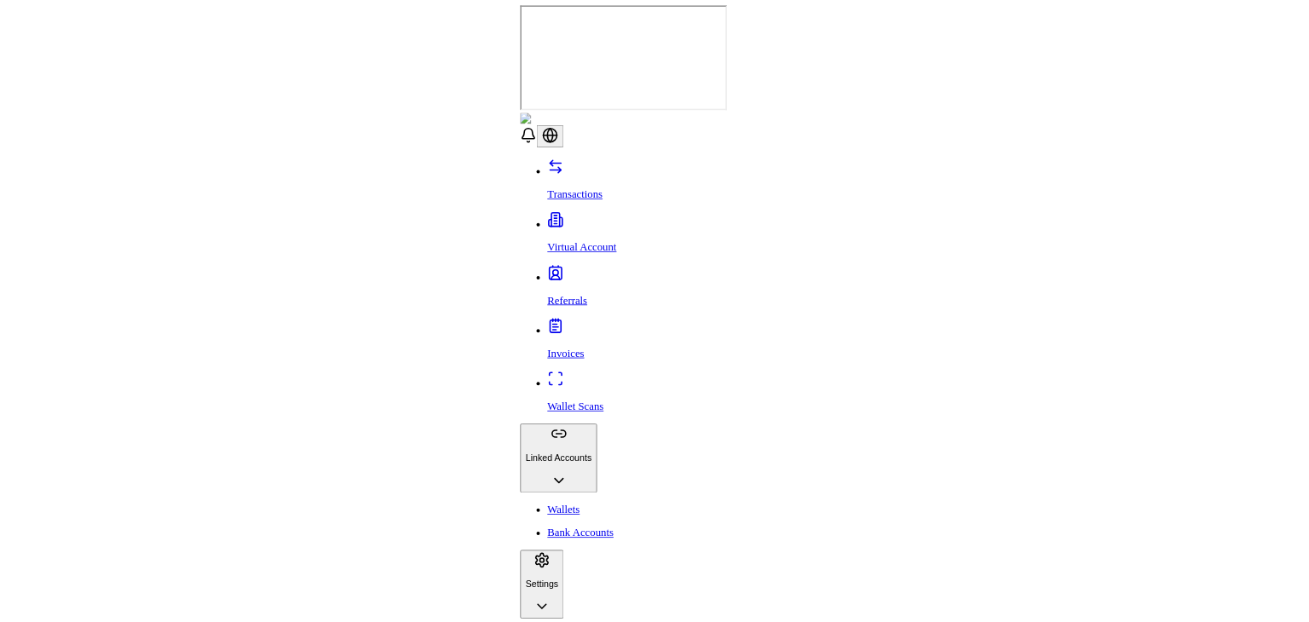
scroll to position [95, 0]
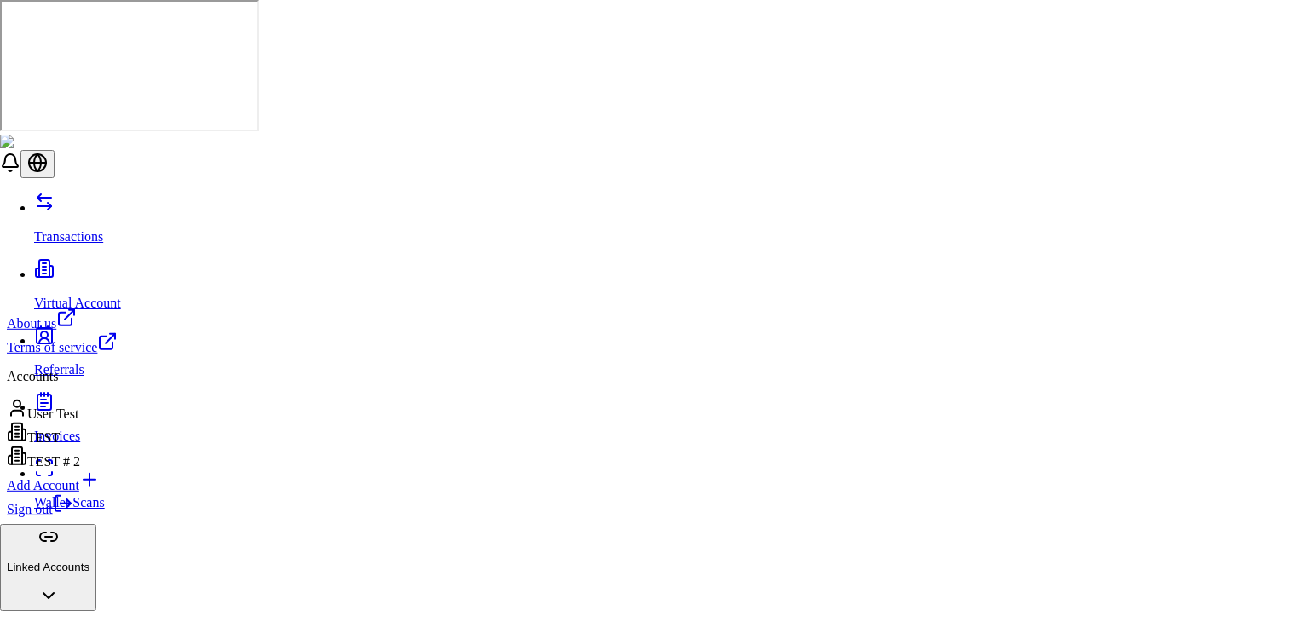
click at [73, 516] on link "Sign out" at bounding box center [40, 509] width 66 height 14
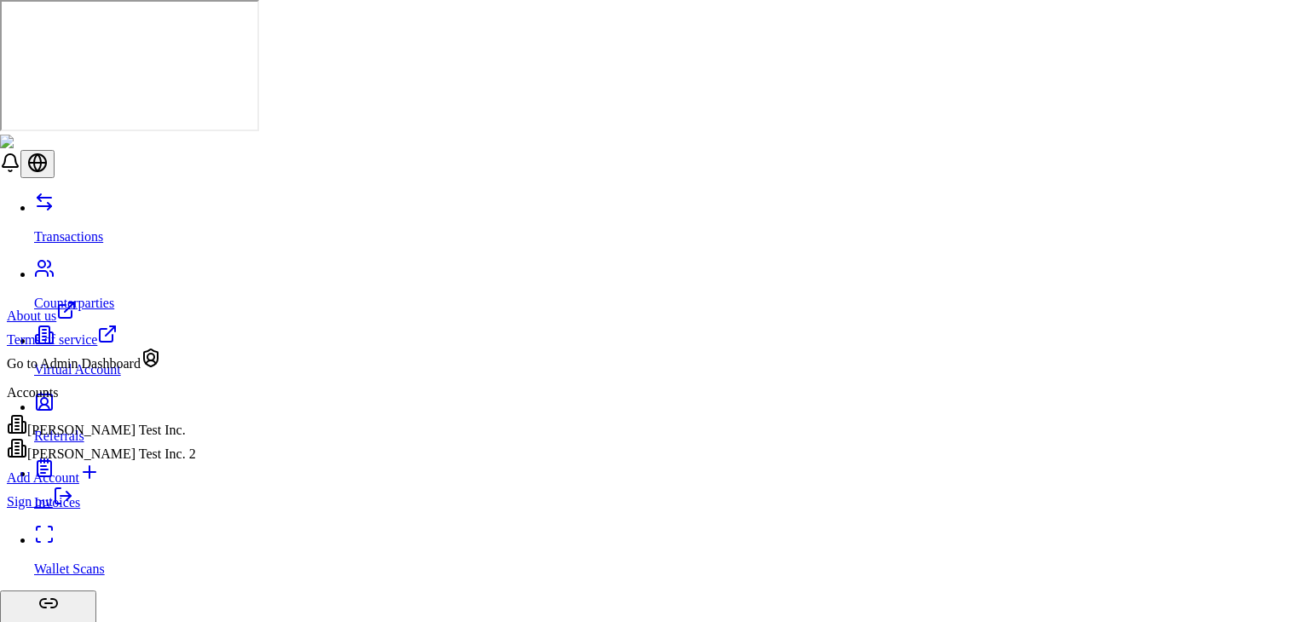
click at [73, 509] on link "Sign out" at bounding box center [40, 501] width 66 height 14
